Goal: Browse casually: Explore the website without a specific task or goal

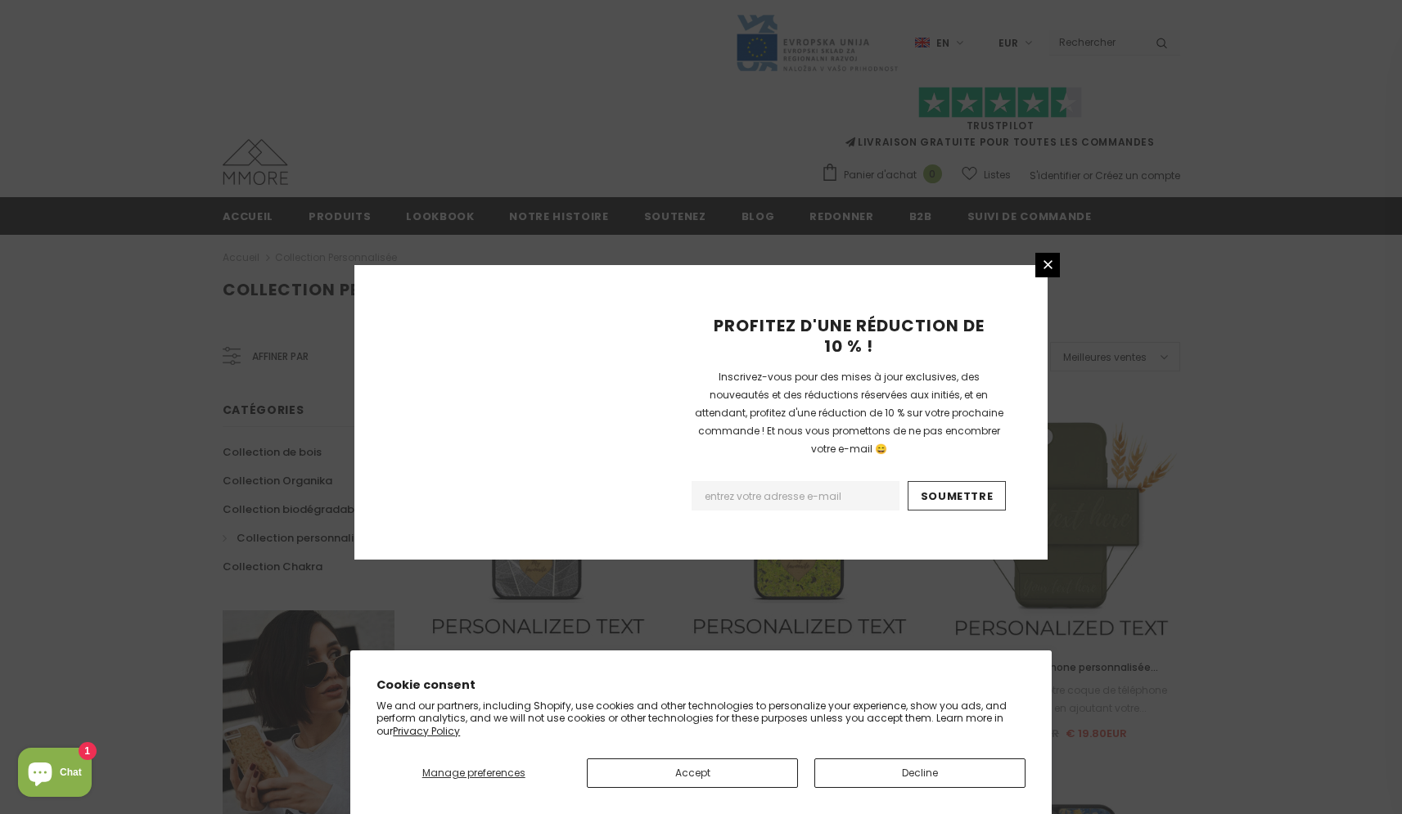
scroll to position [990, 0]
